Goal: Find contact information: Find contact information

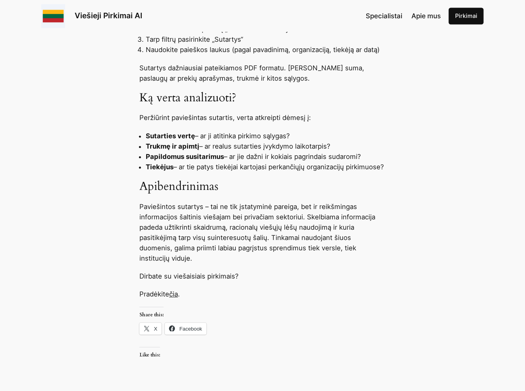
scroll to position [881, 0]
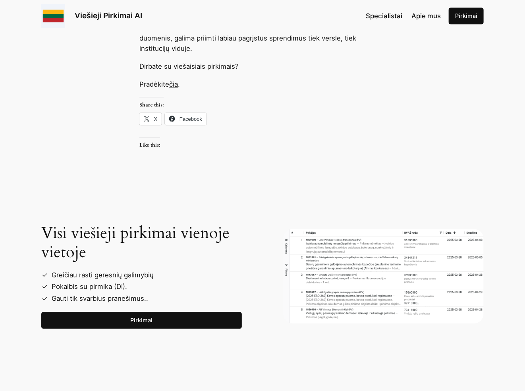
click at [136, 320] on link "Pirkimai" at bounding box center [141, 320] width 201 height 17
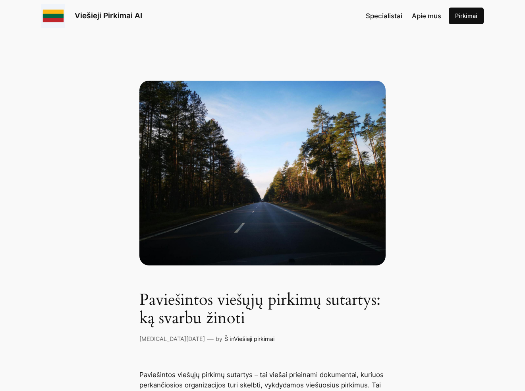
scroll to position [881, 0]
